Goal: Task Accomplishment & Management: Complete application form

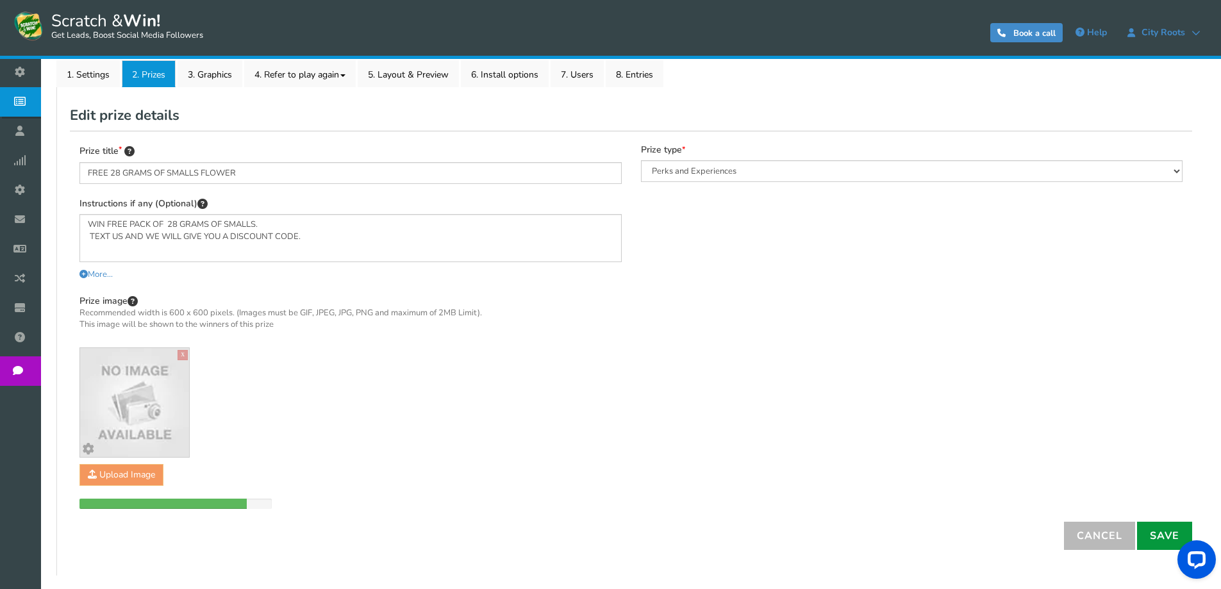
click at [1153, 532] on link "Save" at bounding box center [1164, 536] width 55 height 28
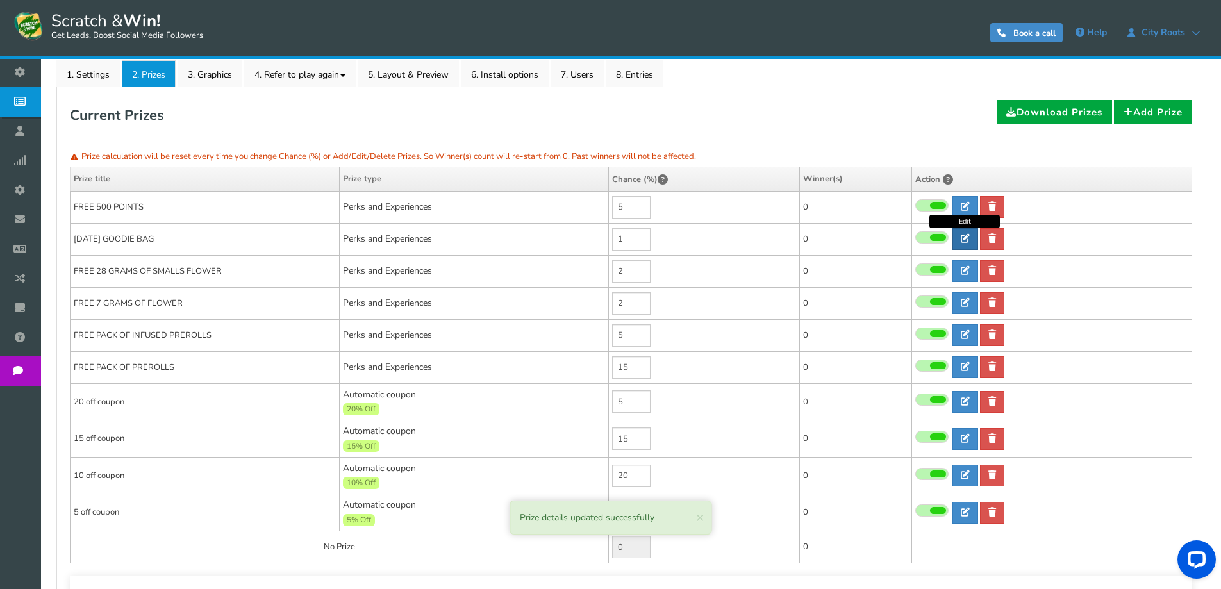
click at [959, 236] on link at bounding box center [966, 239] width 26 height 22
type input "[DATE] GOODIE BAG"
type textarea "WIN A FREE [DATE] GOODIE BAG CONSIS OF THE FOLLOWING ITEM - GRINDER - 1 HIT PIP…"
select select "Reward"
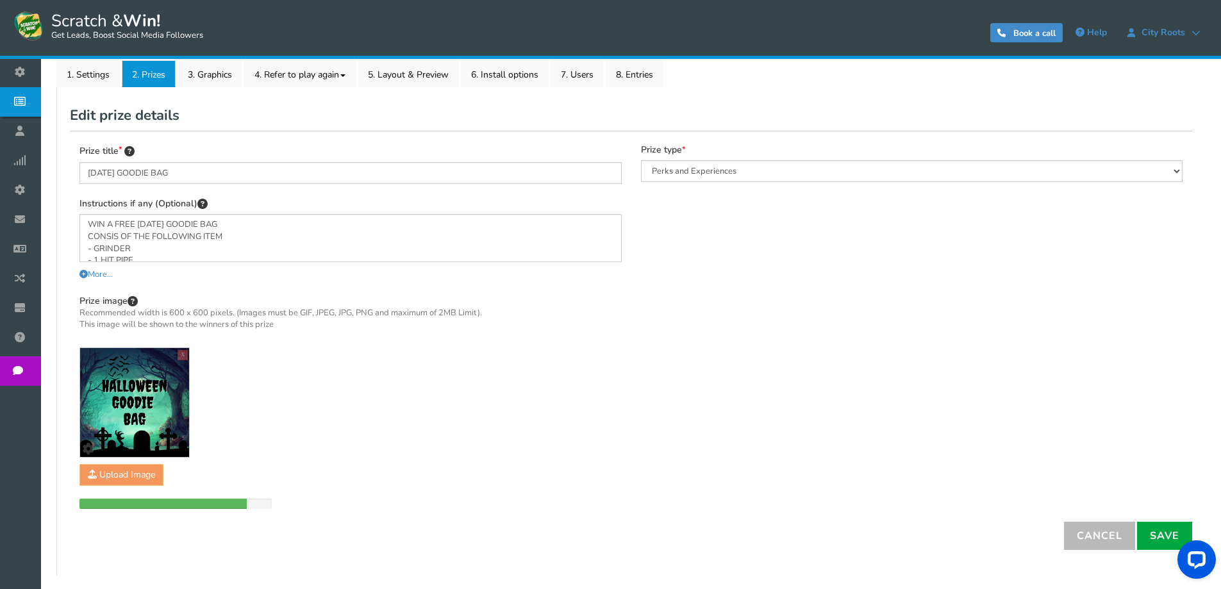
click at [128, 473] on div "Prize image Recommended width is 600 x 600 pixels. (Images must be GIF, JPEG, J…" at bounding box center [350, 401] width 542 height 215
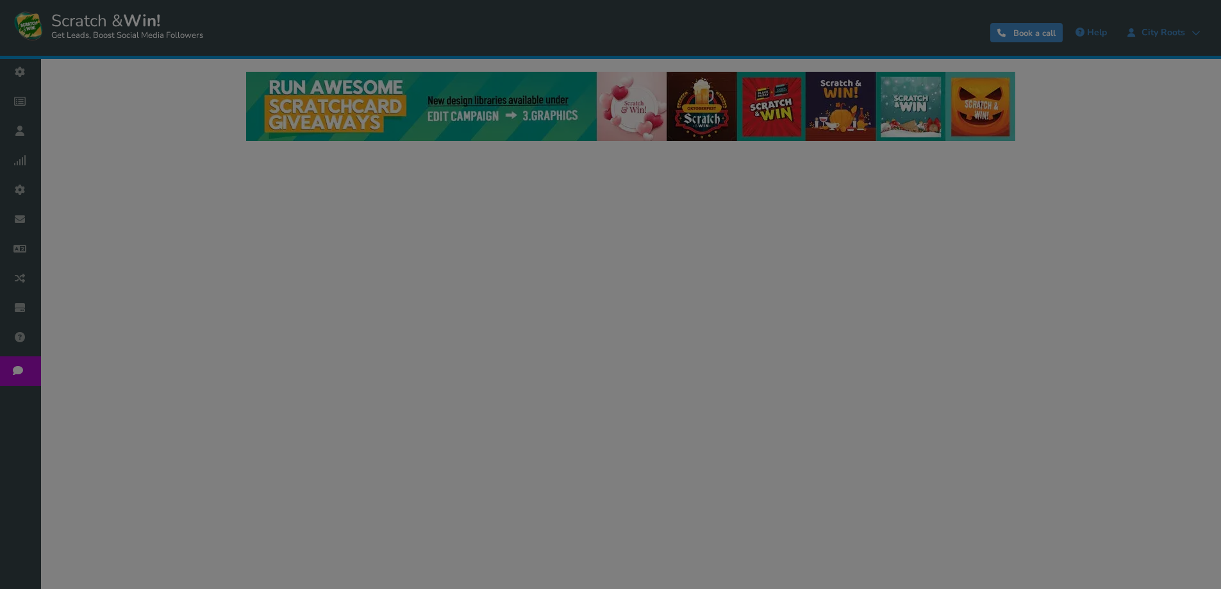
select select "Runique"
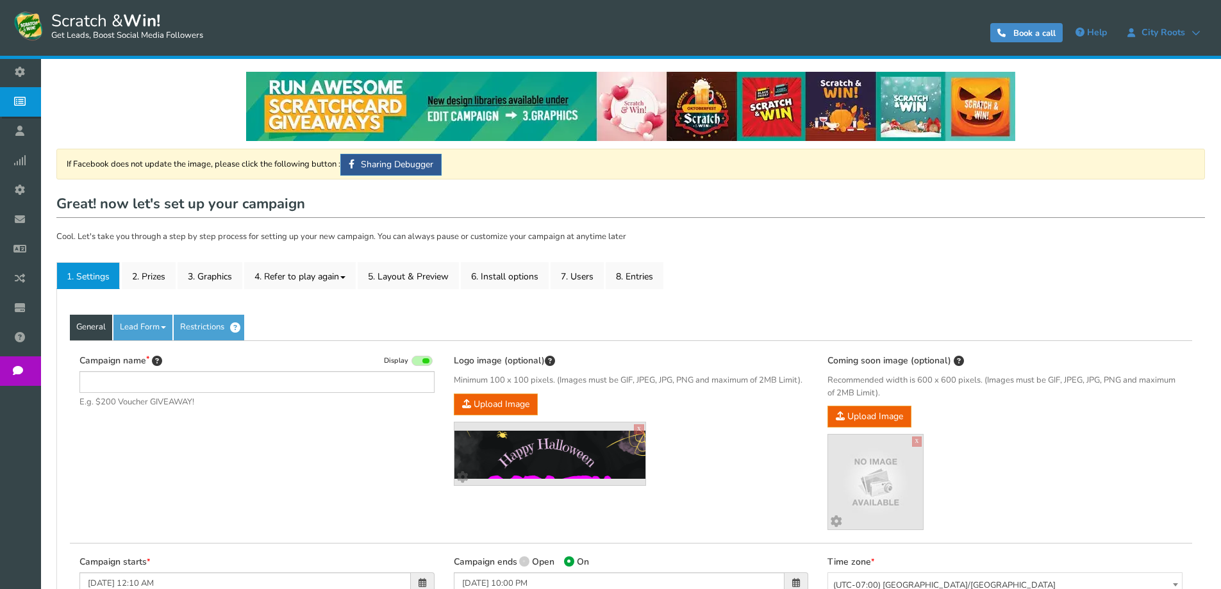
type input "Scratch & Win [DATE]"
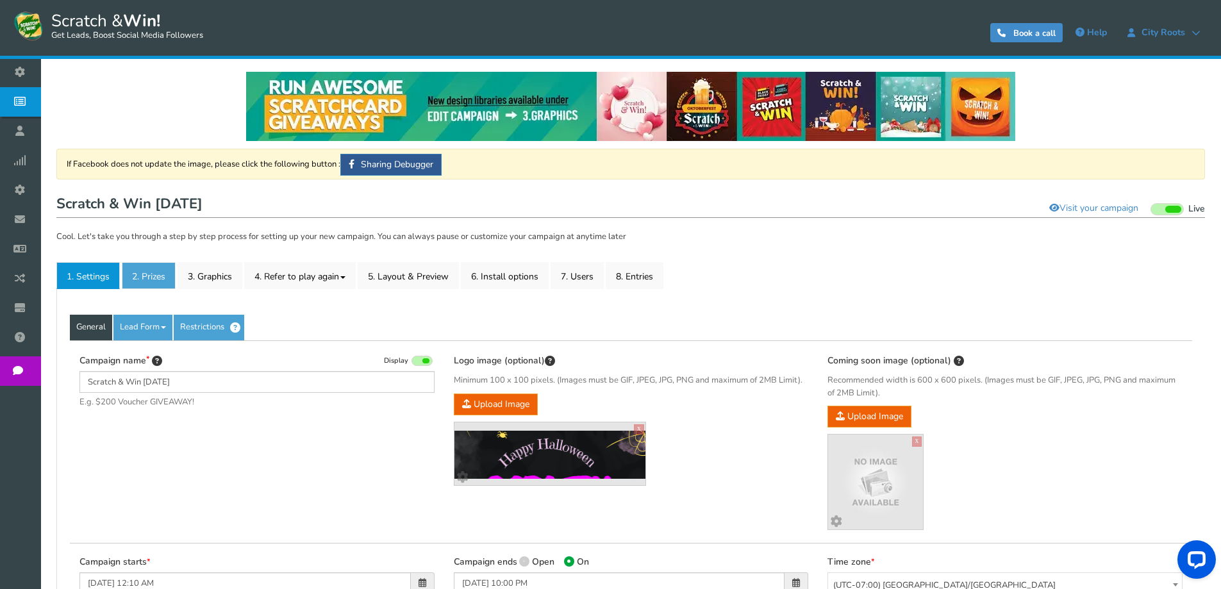
click at [153, 278] on link "2. Prizes" at bounding box center [149, 275] width 54 height 27
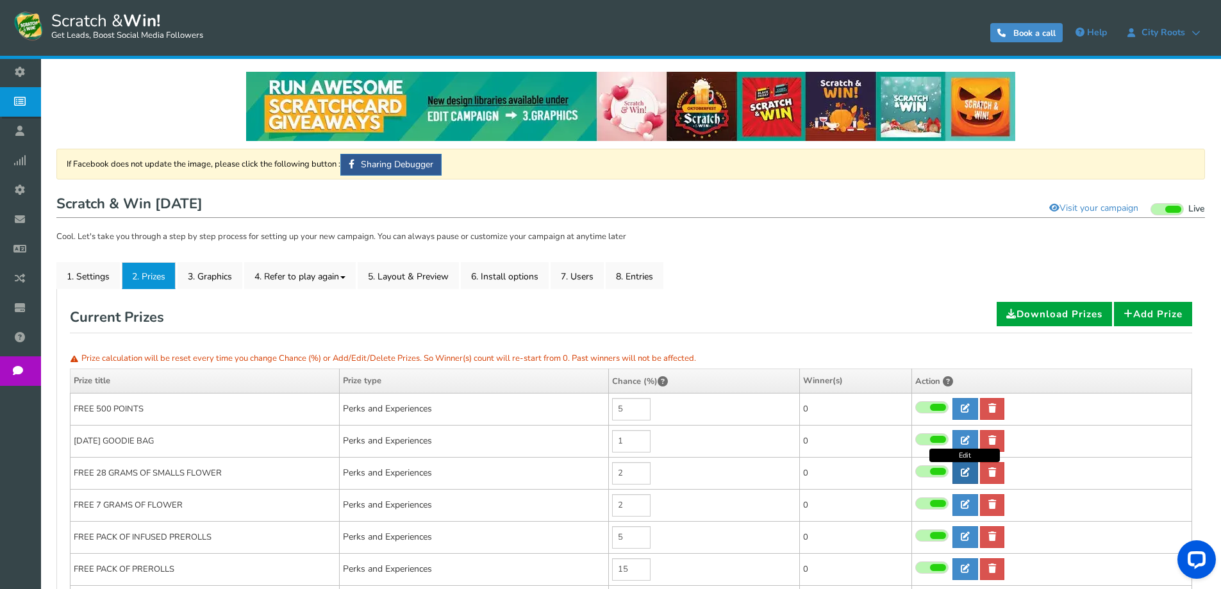
click at [967, 474] on icon at bounding box center [965, 472] width 9 height 9
type input "FREE 28 GRAMS OF SMALLS FLOWER"
type textarea "WIN FREE PACK OF 28 GRAMS OF SMALLS. TEXT US AND WE WILL GIVE YOU A DISCOUNT CO…"
select select "Reward"
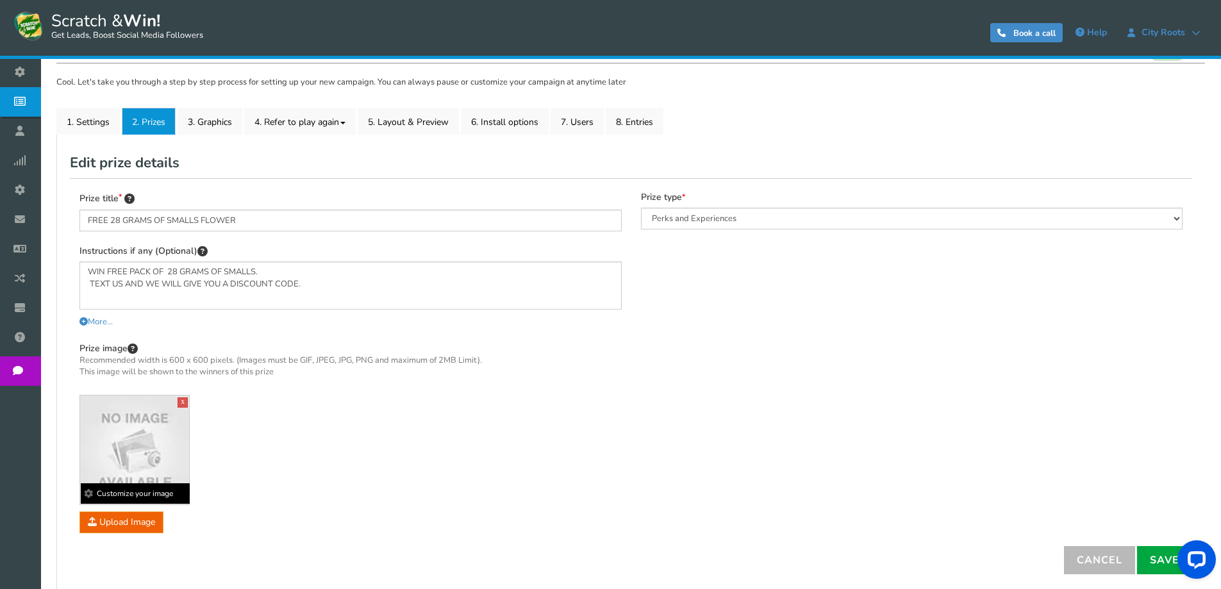
scroll to position [179, 0]
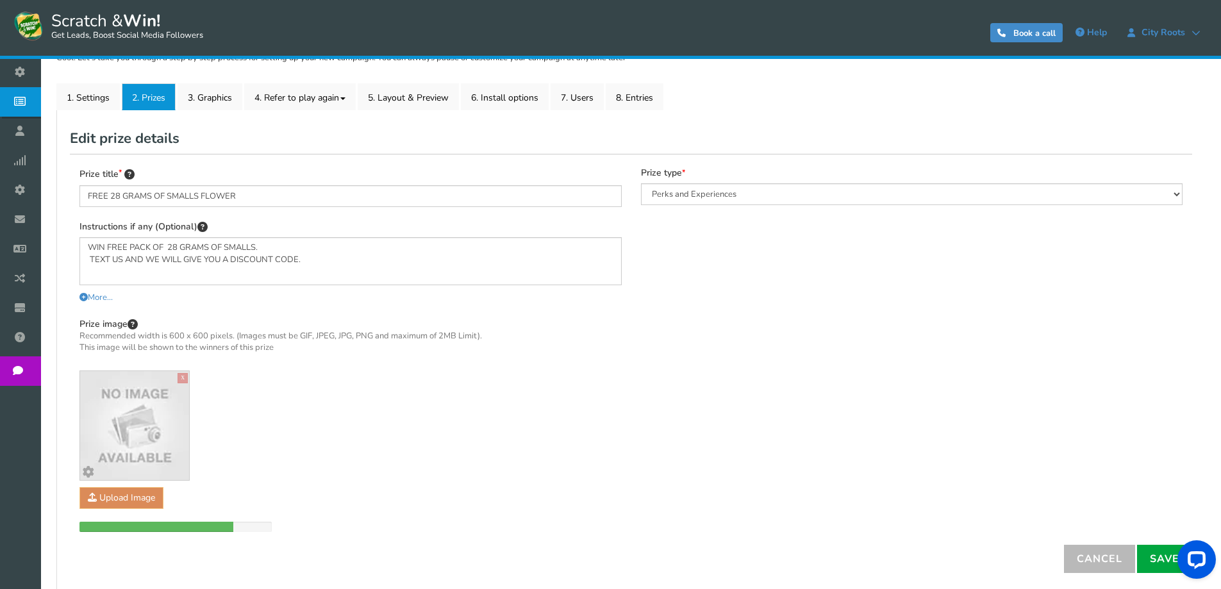
click at [494, 376] on div "Prize image Recommended width is 600 x 600 pixels. (Images must be GIF, JPEG, J…" at bounding box center [350, 424] width 542 height 215
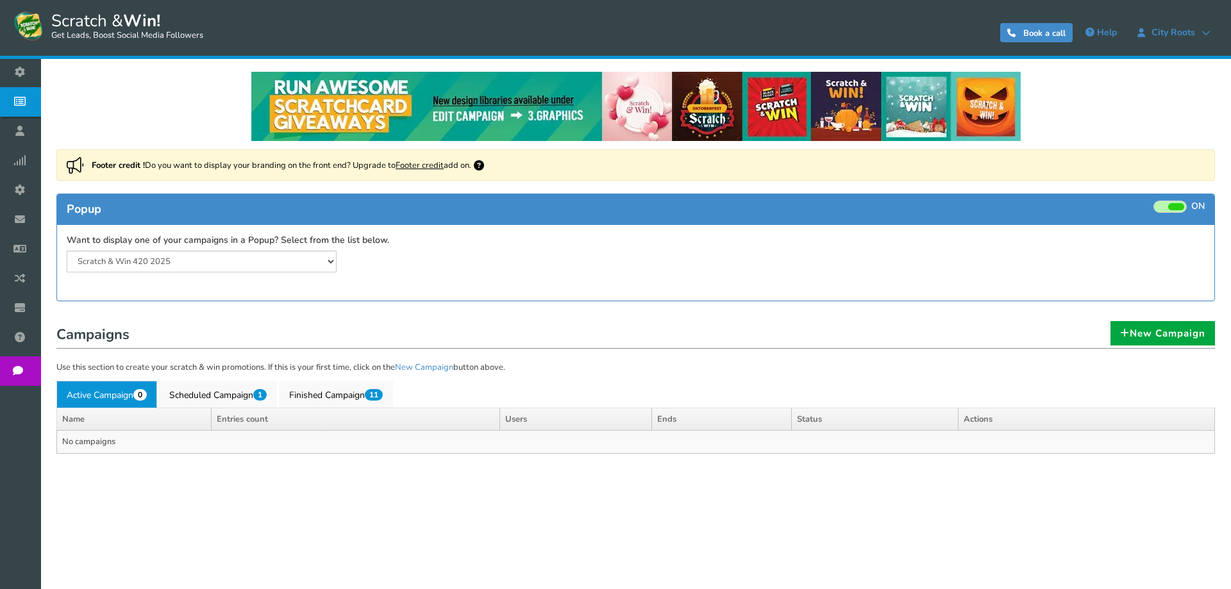
select select "20804"
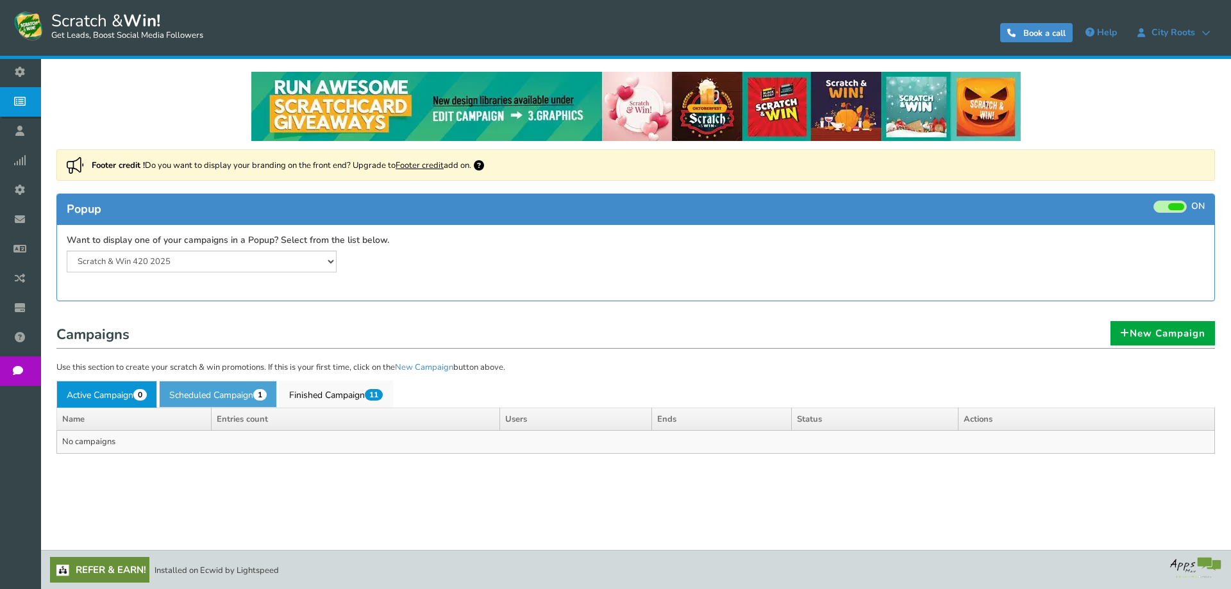
click at [192, 392] on link "Scheduled Campaign 1" at bounding box center [218, 394] width 118 height 27
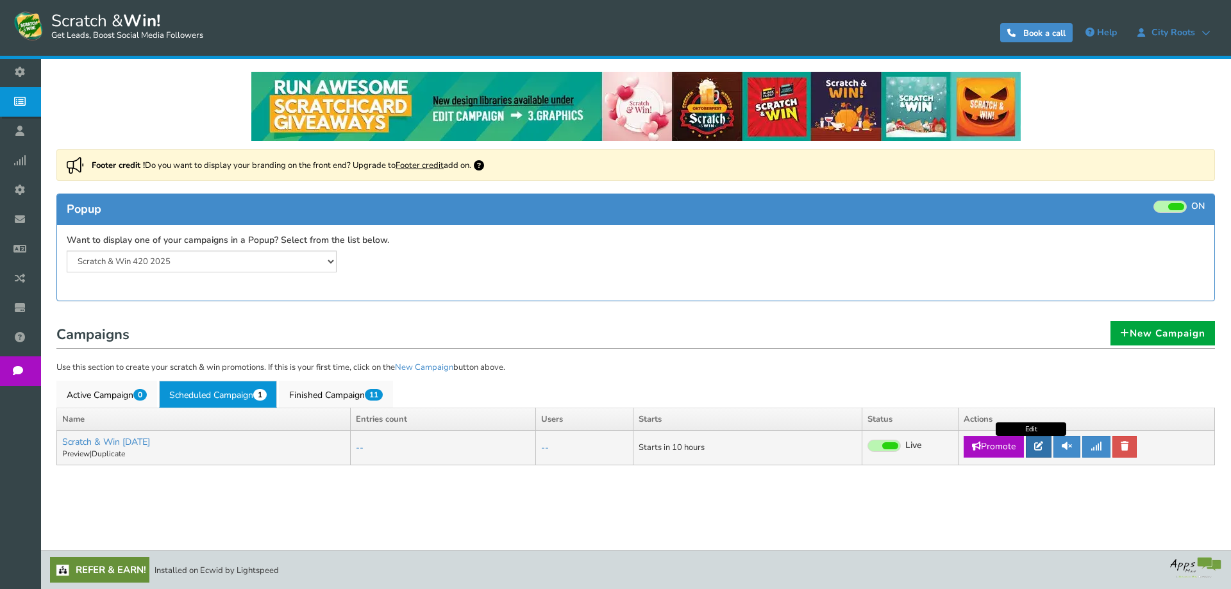
click at [1042, 451] on icon at bounding box center [1038, 446] width 9 height 9
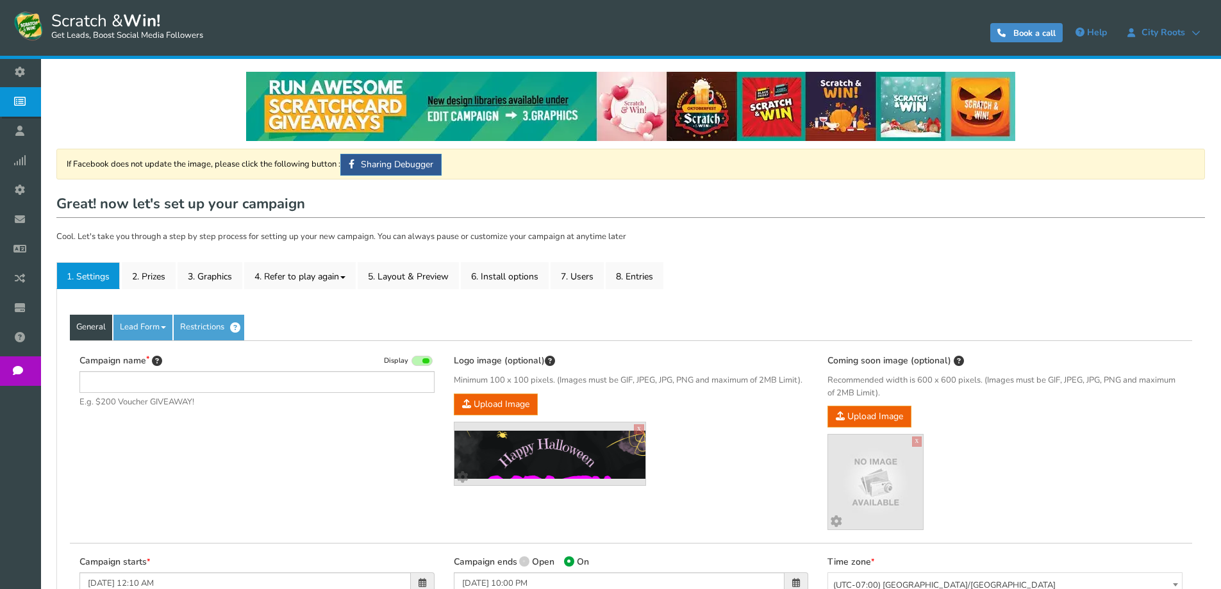
type input "Scratch & Win [DATE]"
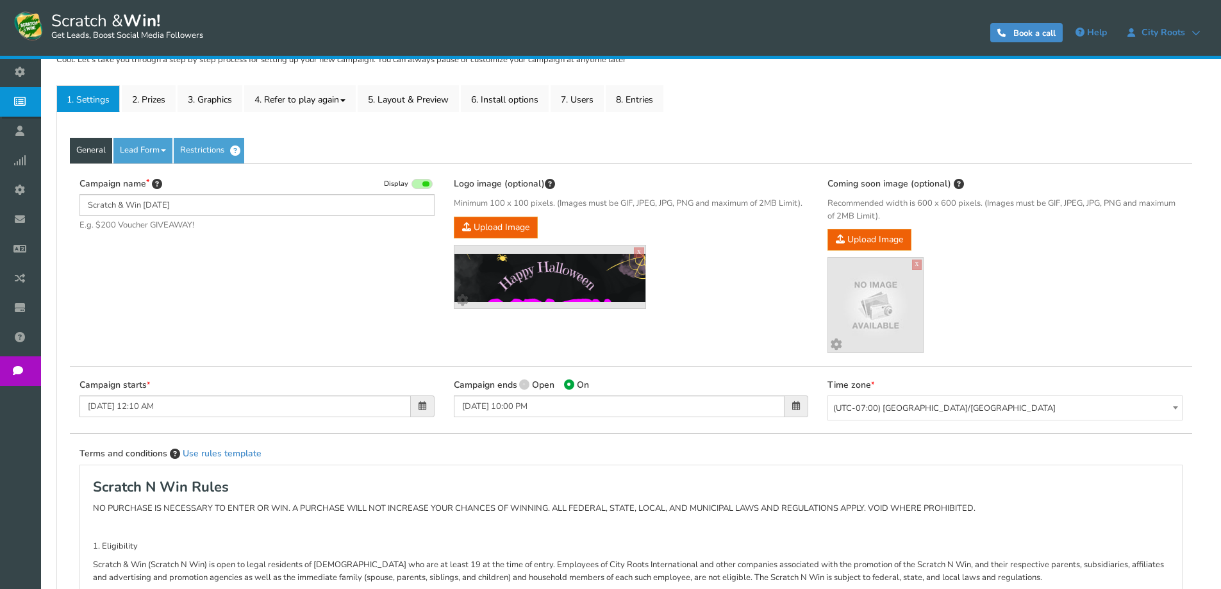
scroll to position [192, 0]
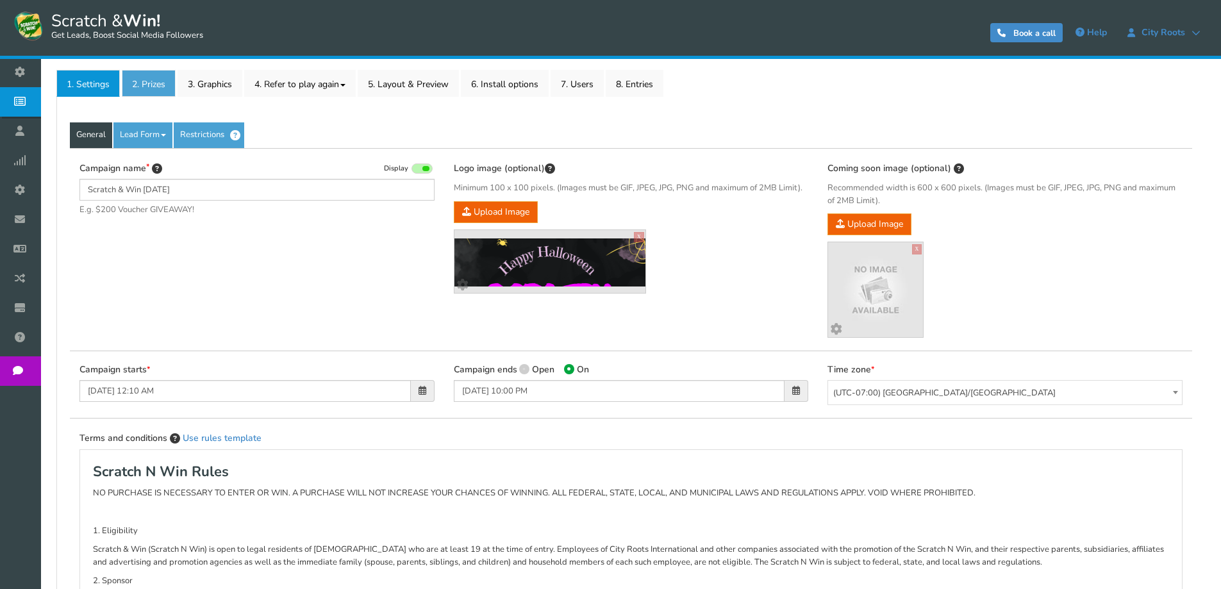
click at [153, 82] on link "2. Prizes" at bounding box center [149, 83] width 54 height 27
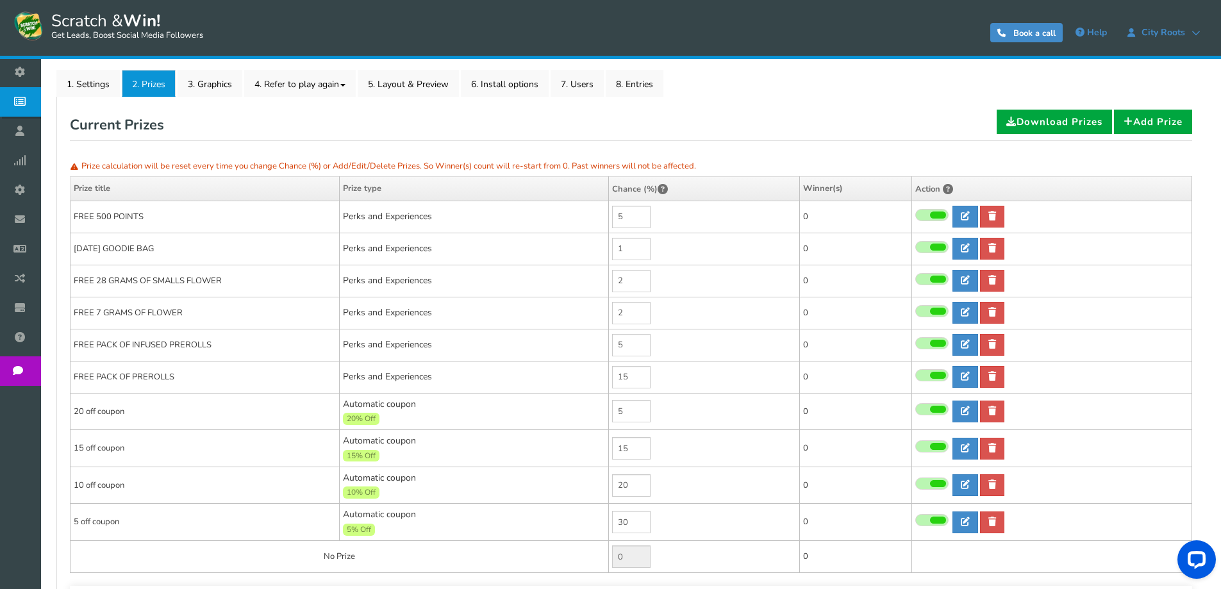
scroll to position [0, 0]
click at [959, 281] on link at bounding box center [966, 281] width 26 height 22
type input "FREE 28 GRAMS OF SMALLS FLOWER"
type textarea "WIN FREE PACK OF 28 GRAMS OF SMALLS. TEXT US AND WE WILL GIVE YOU A DISCOUNT CO…"
select select "Reward"
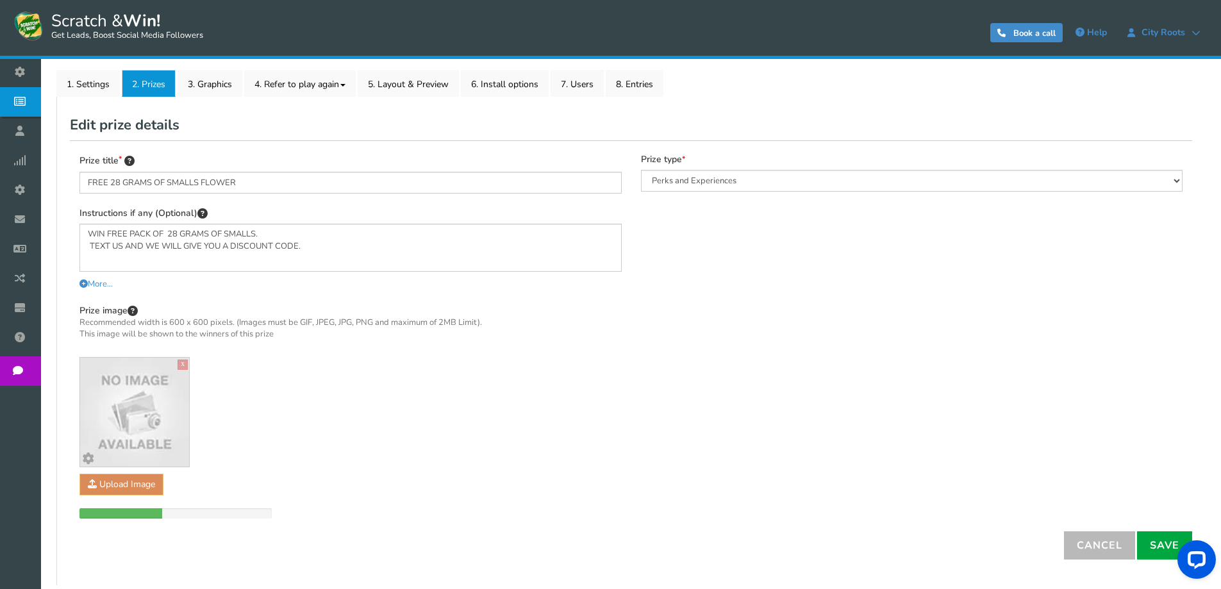
click at [152, 507] on div "Prize image Recommended width is 600 x 600 pixels. (Images must be GIF, JPEG, J…" at bounding box center [350, 411] width 542 height 215
